Goal: Task Accomplishment & Management: Use online tool/utility

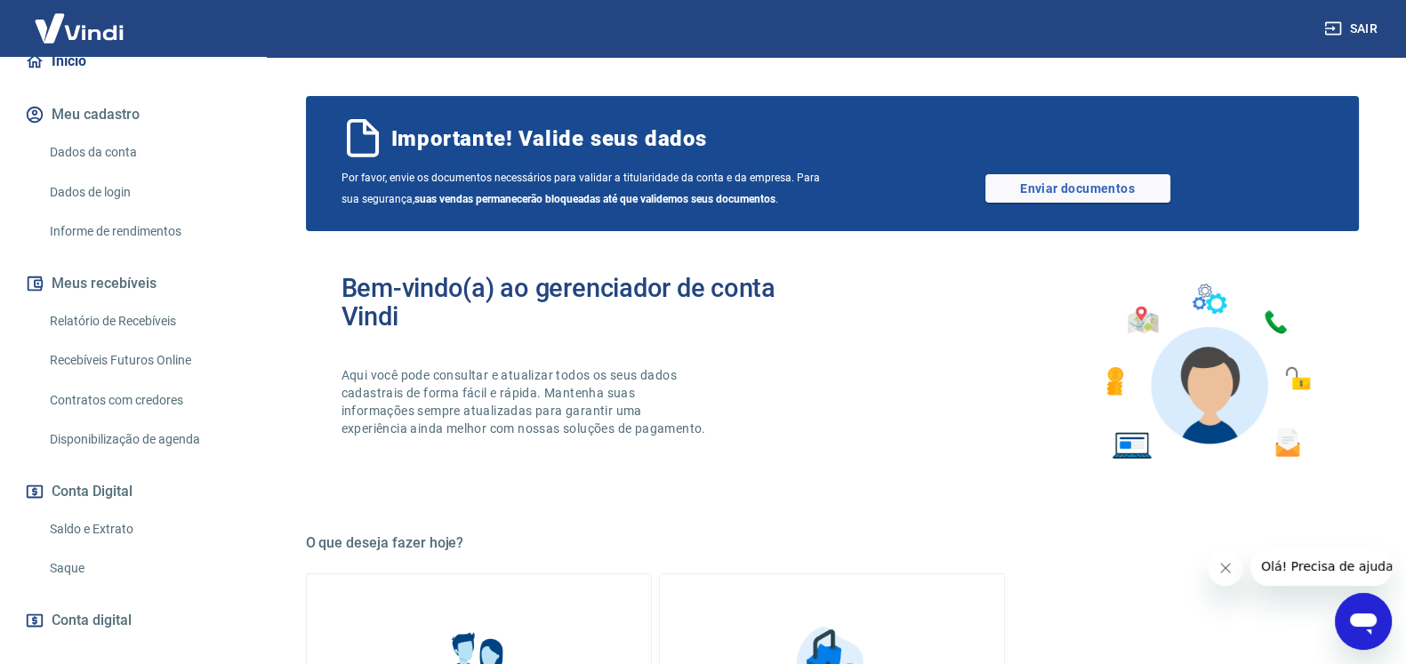
scroll to position [281, 0]
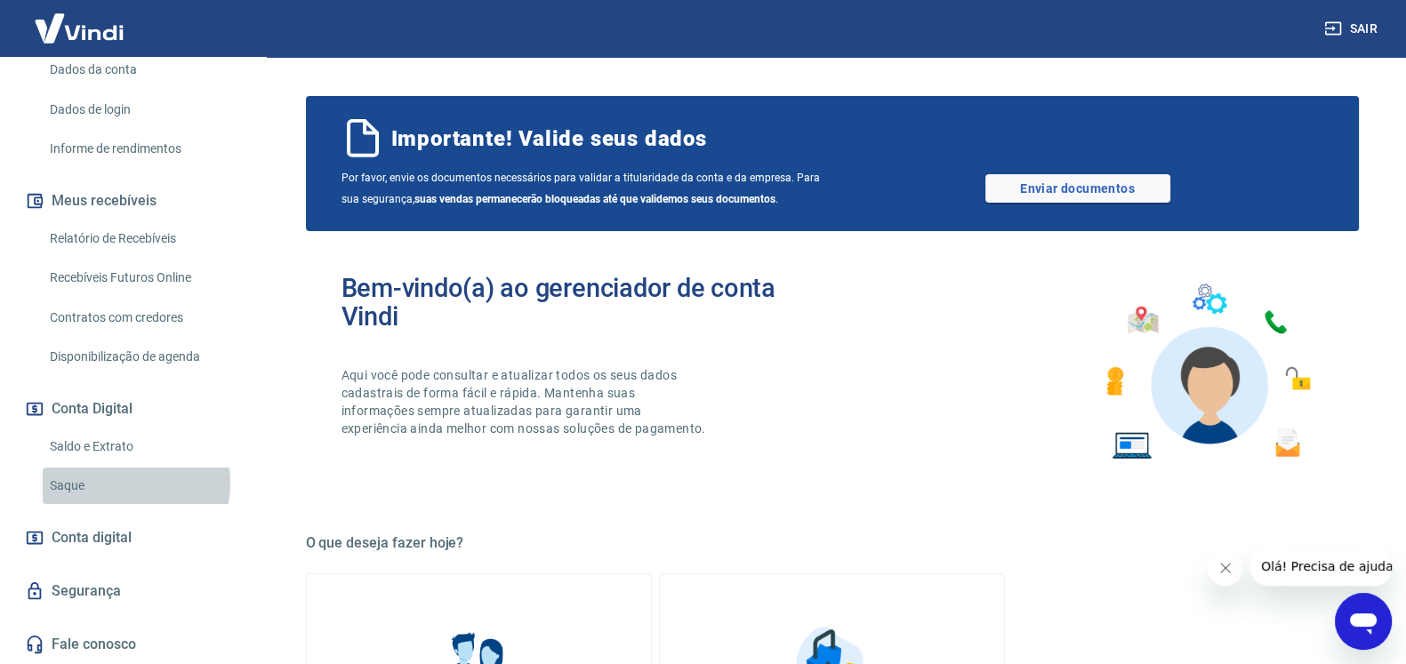
click at [115, 485] on link "Saque" at bounding box center [144, 486] width 202 height 36
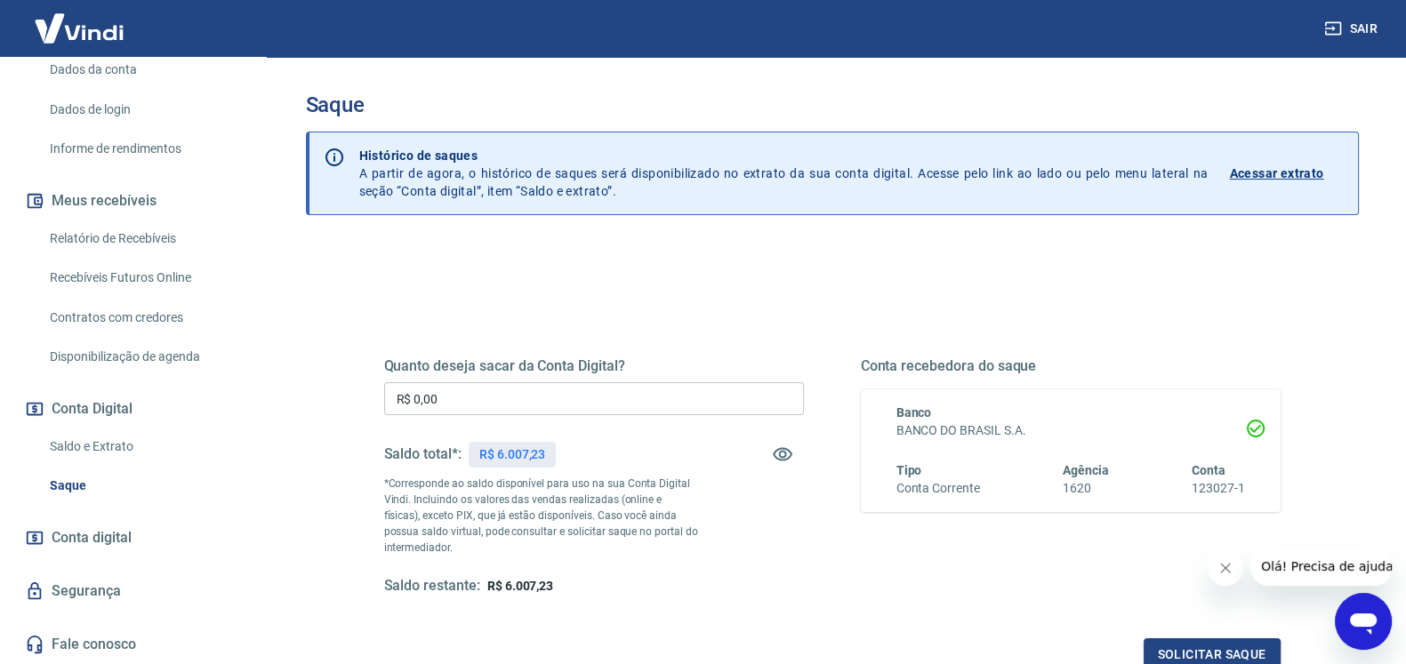
click at [529, 459] on p "R$ 6.007,23" at bounding box center [512, 455] width 66 height 19
copy p "6.007,23"
click at [564, 402] on input "R$ 0,00" at bounding box center [594, 398] width 420 height 33
paste input "6.007,23"
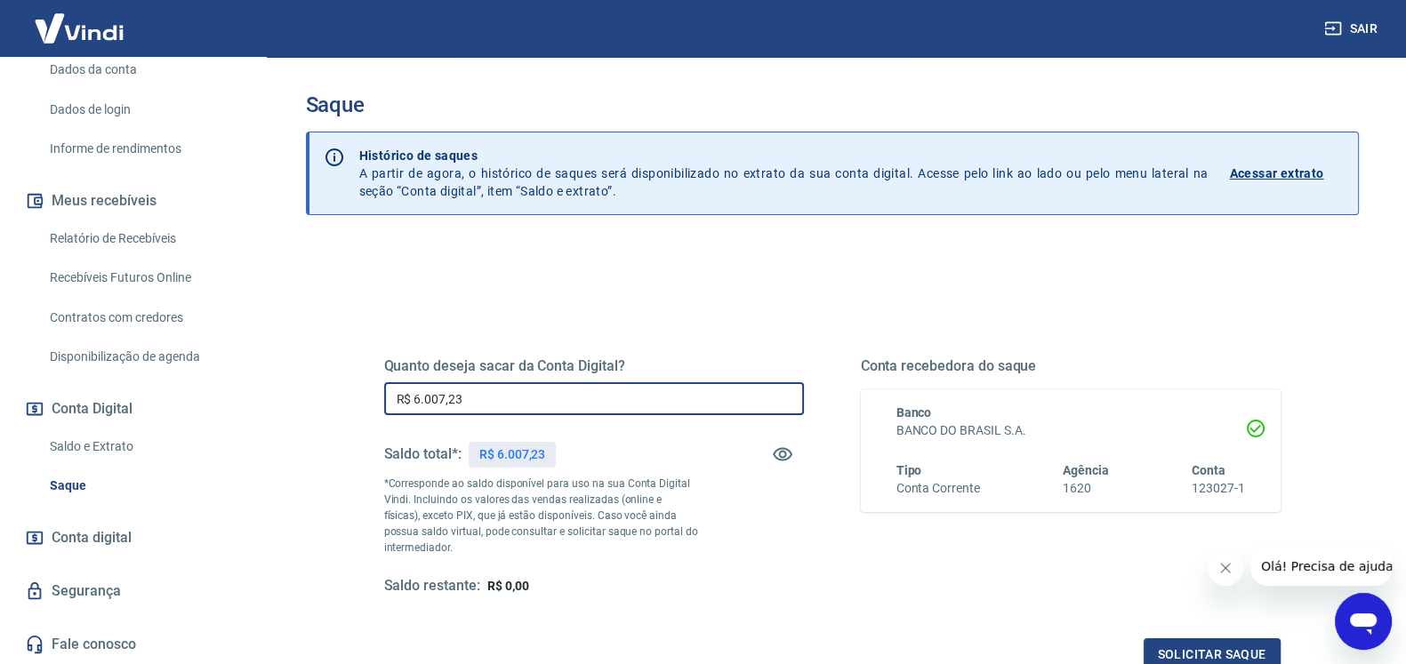
type input "R$ 6.007,23"
click at [729, 536] on div "Quanto deseja sacar da Conta Digital? R$ 6.007,23 ​ Saldo total*: R$ 6.007,23 *…" at bounding box center [594, 476] width 420 height 238
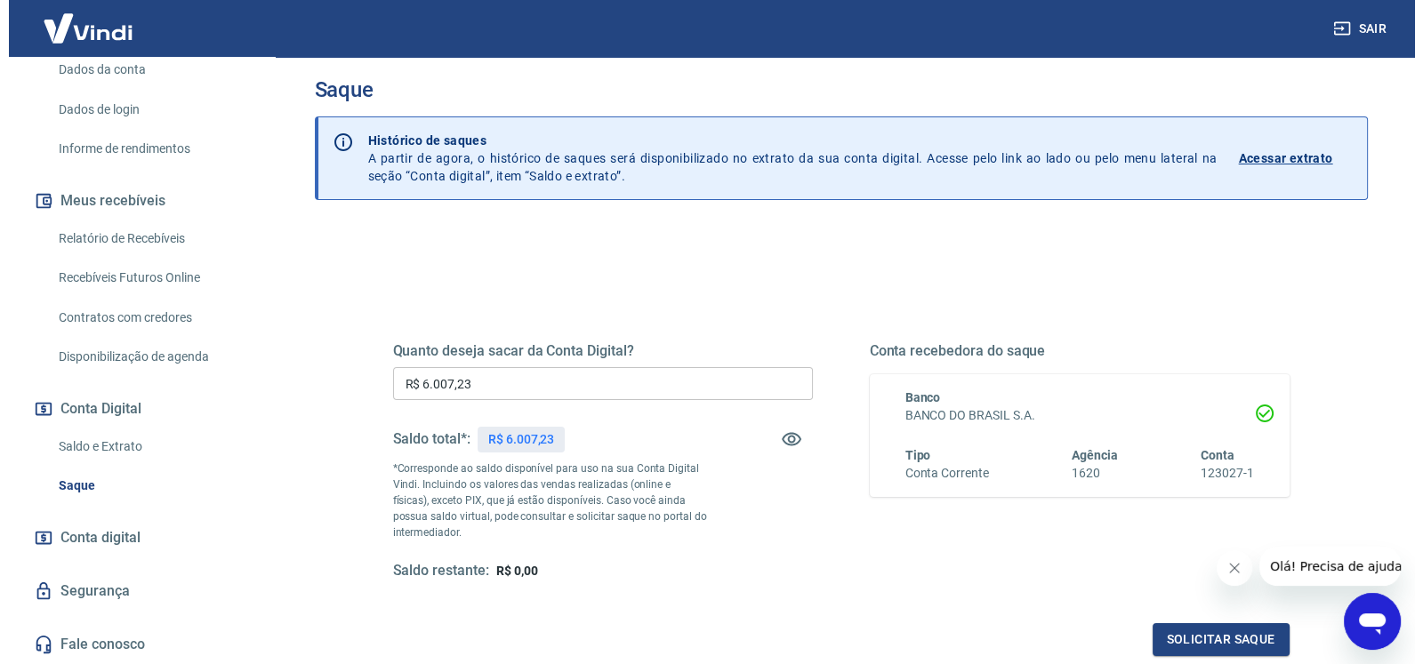
scroll to position [110, 0]
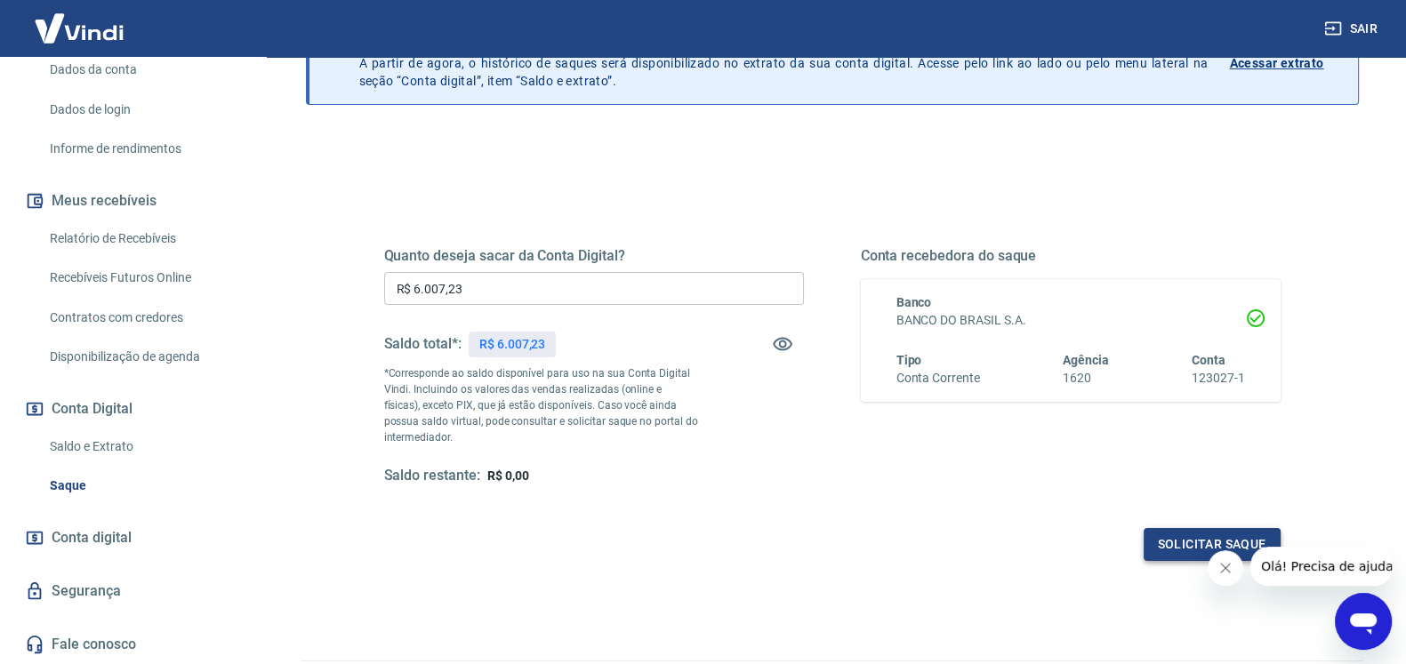
click at [1154, 539] on button "Solicitar saque" at bounding box center [1212, 544] width 137 height 33
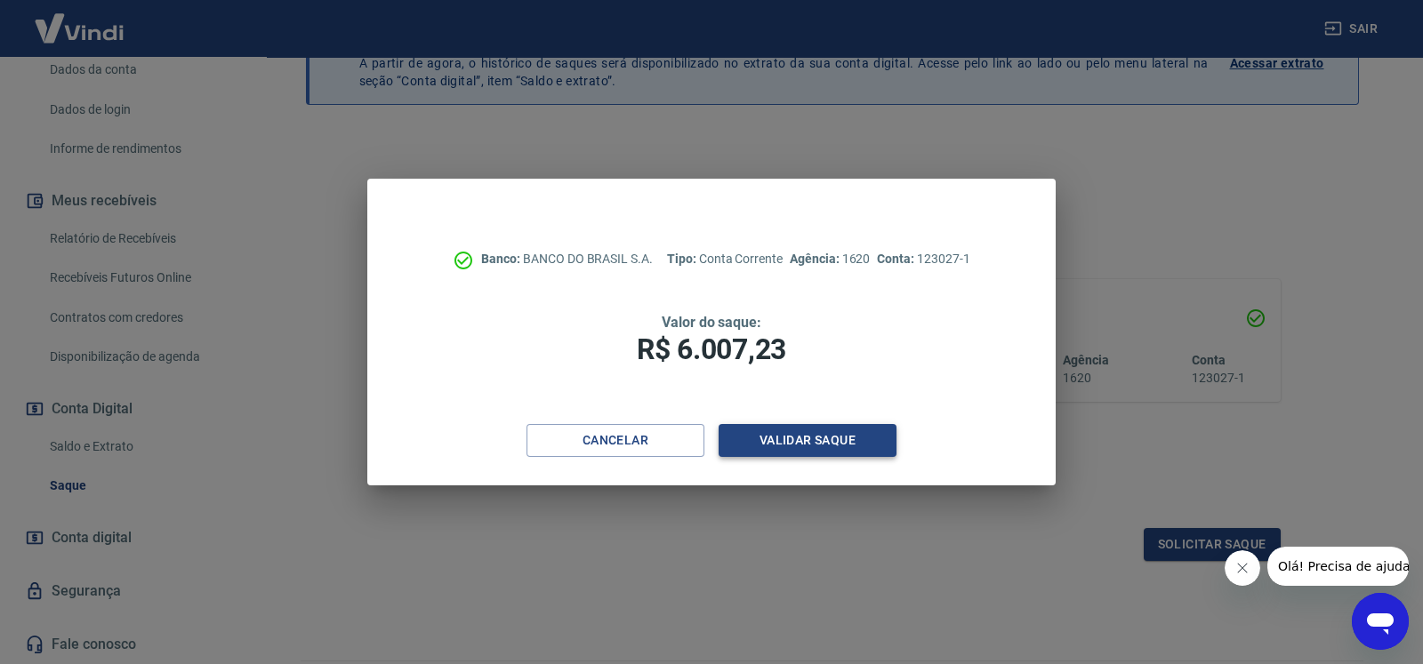
click at [870, 453] on button "Validar saque" at bounding box center [808, 440] width 178 height 33
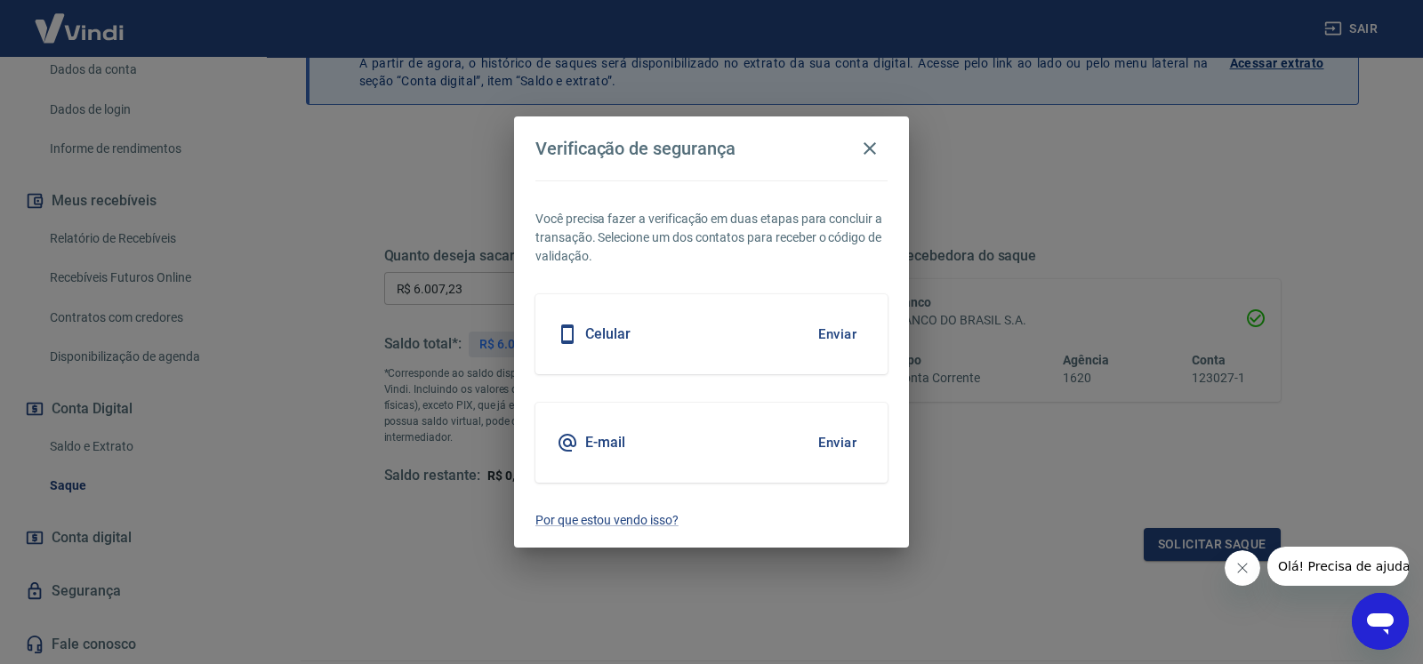
click at [846, 453] on button "Enviar" at bounding box center [837, 442] width 58 height 37
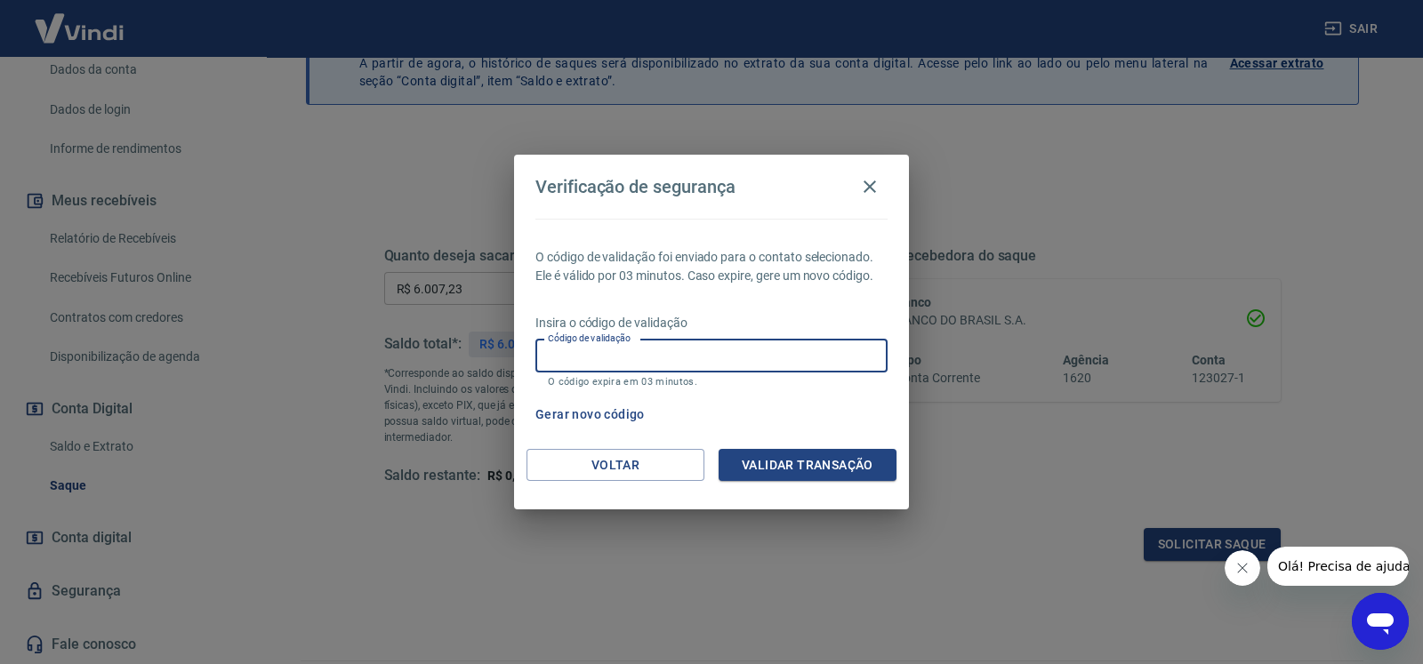
click at [731, 344] on input "Código de validação" at bounding box center [711, 356] width 352 height 33
type input "592777"
click at [756, 475] on button "Validar transação" at bounding box center [808, 465] width 178 height 33
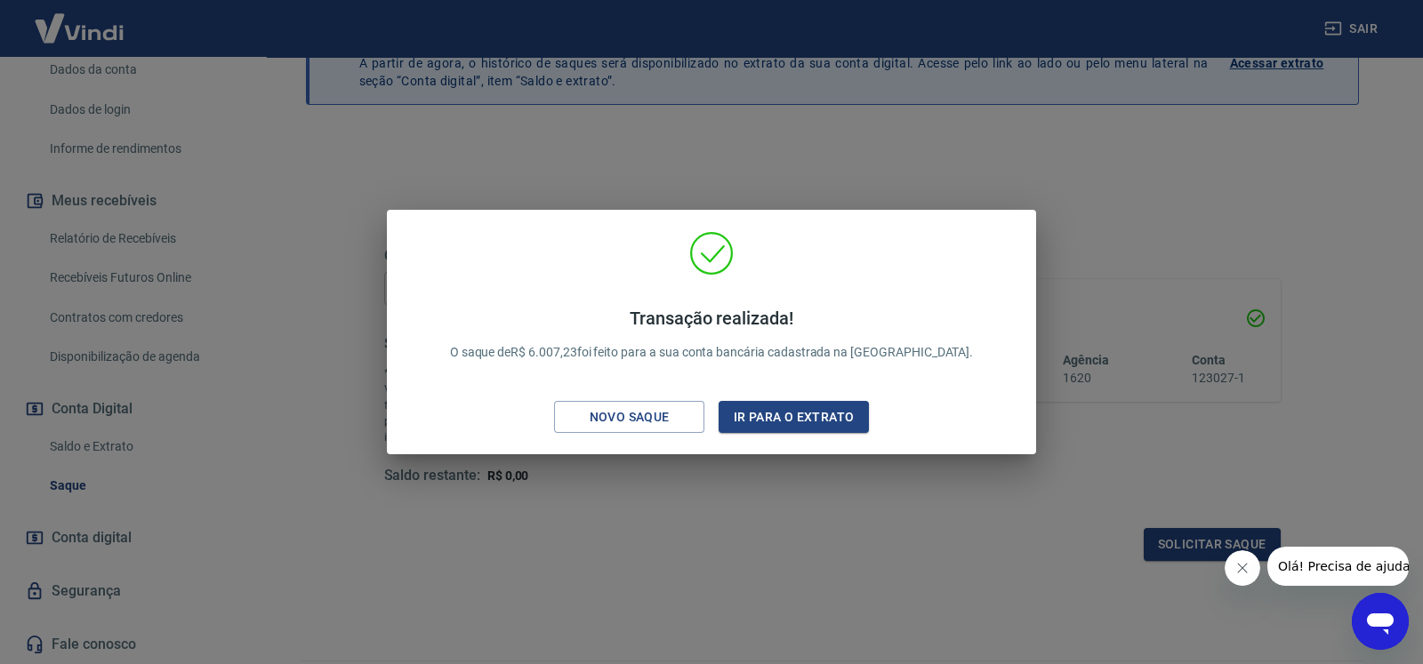
click at [632, 492] on div "Transação realizada! O saque de R$ 6.007,23 foi feito para a sua conta bancária…" at bounding box center [711, 332] width 1423 height 664
